Goal: Find specific page/section: Find specific page/section

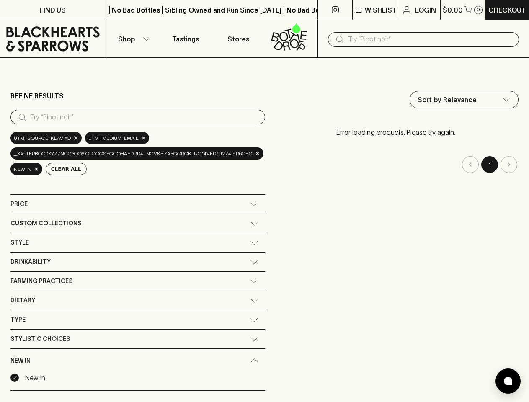
click at [264, 201] on div "Refine Results ​ utm_source: Klaviyo × utm_medium: email × _kx: tfPBog0xyz7NCC3…" at bounding box center [264, 253] width 508 height 338
click at [374, 10] on p "Wishlist" at bounding box center [381, 10] width 32 height 10
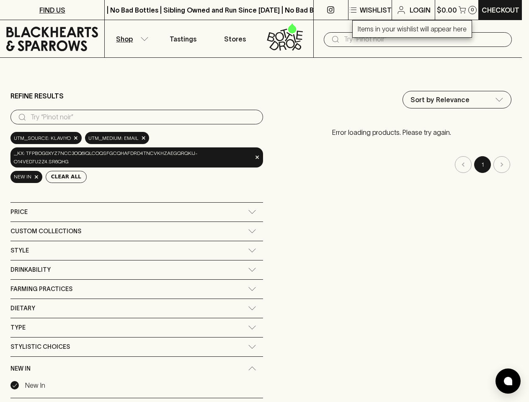
click at [462, 10] on div at bounding box center [264, 201] width 529 height 402
click at [133, 39] on div at bounding box center [264, 201] width 529 height 402
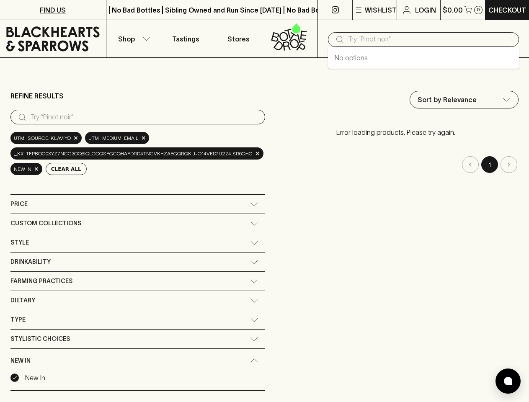
click at [423, 39] on input "text" at bounding box center [430, 39] width 164 height 13
click at [137, 117] on input "search" at bounding box center [145, 117] width 228 height 13
click at [63, 169] on button "Clear All" at bounding box center [66, 169] width 41 height 12
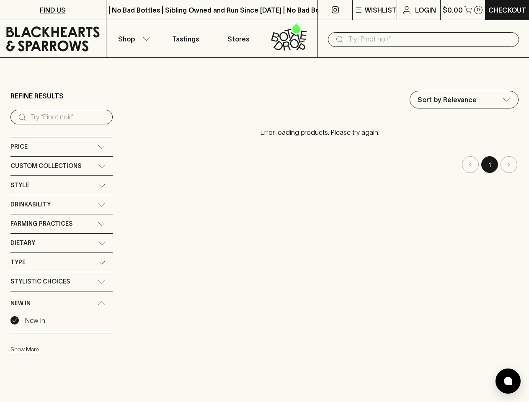
click at [137, 204] on div "Sort by Relevance default ​ Error loading products. Please try again. 1" at bounding box center [319, 224] width 397 height 267
click at [137, 223] on div "Sort by Relevance default ​ Error loading products. Please try again. 1" at bounding box center [319, 224] width 397 height 267
click at [137, 242] on div "Sort by Relevance default ​ Loading products... 1" at bounding box center [319, 224] width 397 height 267
